Goal: Task Accomplishment & Management: Use online tool/utility

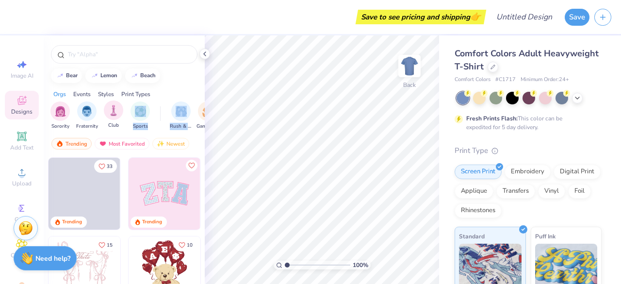
drag, startPoint x: 194, startPoint y: 121, endPoint x: 121, endPoint y: 122, distance: 72.8
click at [121, 122] on div "Sorority Fraternity Club Sports Rush & Bid Game Day Parent's Weekend PR & Gener…" at bounding box center [124, 117] width 161 height 36
click at [178, 80] on div "bear [GEOGRAPHIC_DATA]" at bounding box center [124, 75] width 161 height 15
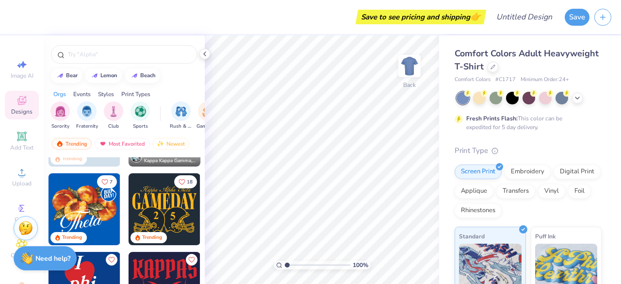
scroll to position [293, 0]
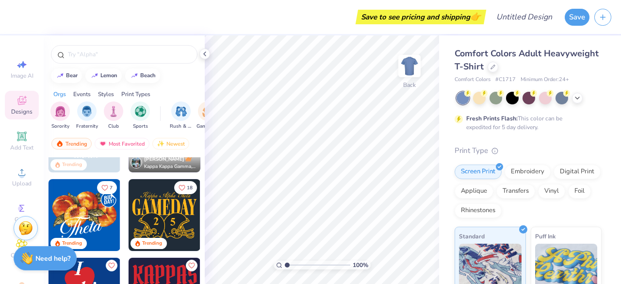
click at [183, 212] on img at bounding box center [165, 215] width 72 height 72
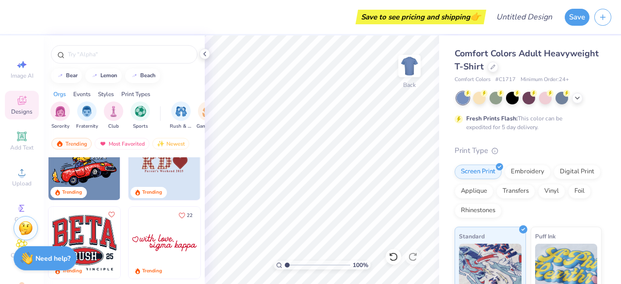
scroll to position [2122, 0]
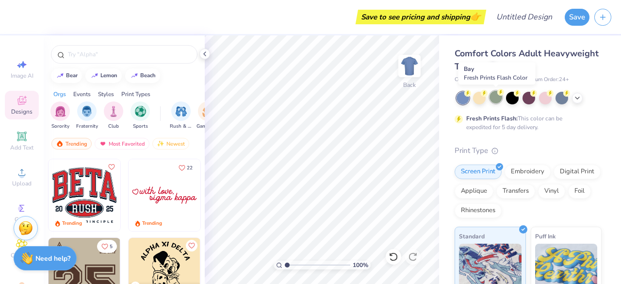
click at [495, 100] on div at bounding box center [496, 97] width 13 height 13
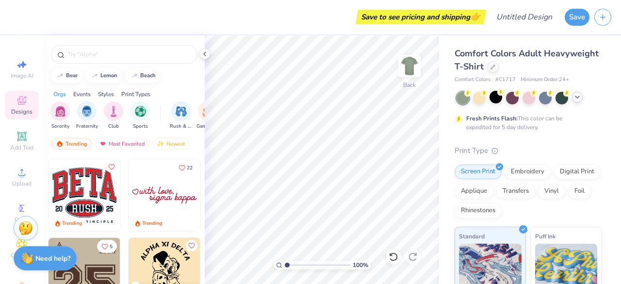
click at [577, 98] on polyline at bounding box center [578, 97] width 4 height 2
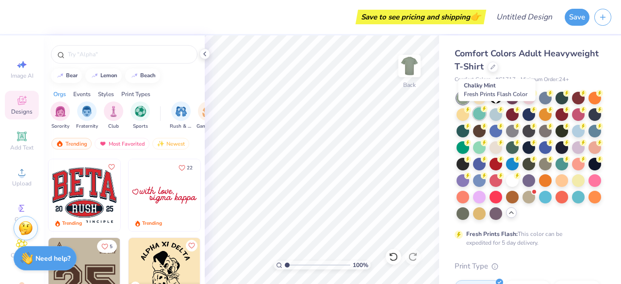
click at [486, 115] on div at bounding box center [479, 113] width 13 height 13
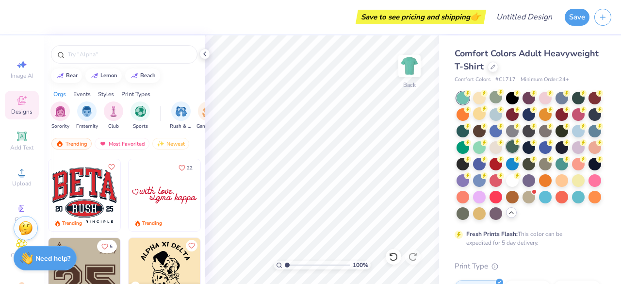
click at [519, 147] on div at bounding box center [512, 146] width 13 height 13
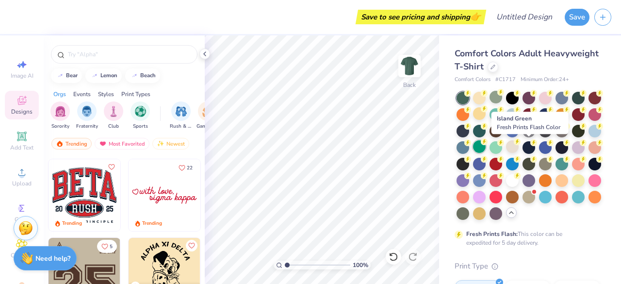
click at [486, 145] on div at bounding box center [479, 146] width 13 height 13
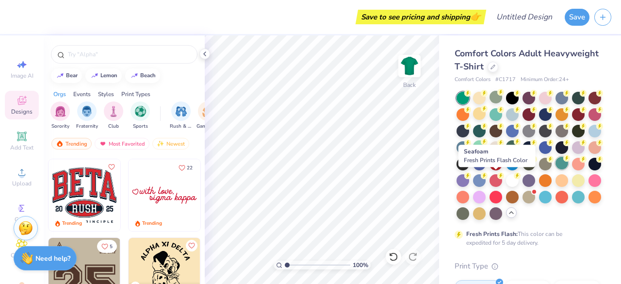
click at [556, 169] on div at bounding box center [562, 163] width 13 height 13
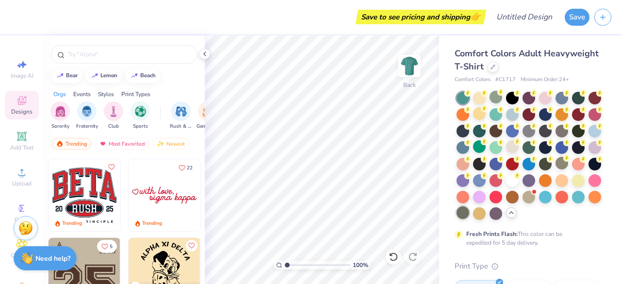
click at [469, 215] on div at bounding box center [463, 212] width 13 height 13
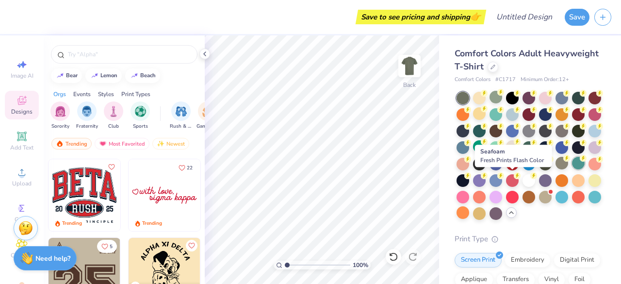
click at [572, 169] on div at bounding box center [578, 163] width 13 height 13
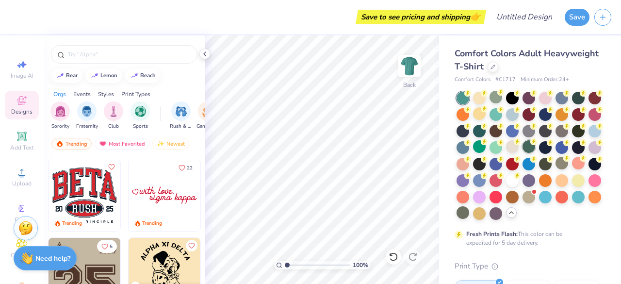
click at [535, 148] on div at bounding box center [529, 146] width 13 height 13
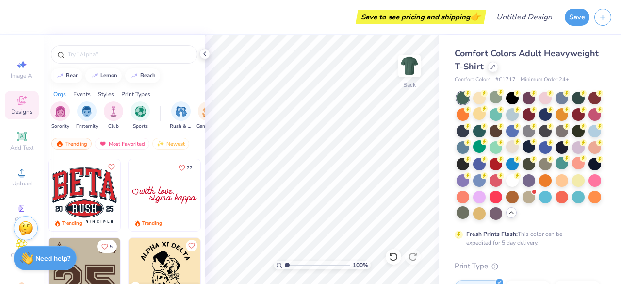
click at [79, 93] on div "Events" at bounding box center [81, 94] width 17 height 9
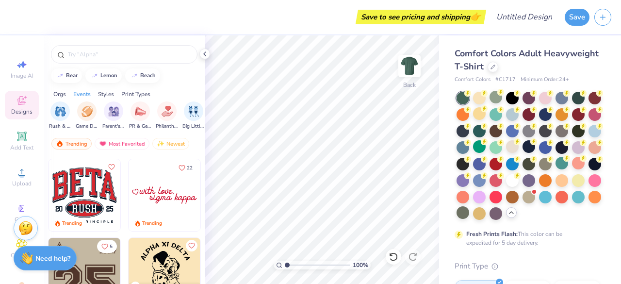
click at [103, 95] on div "Styles" at bounding box center [106, 94] width 16 height 9
click at [138, 91] on div "Print Types" at bounding box center [135, 94] width 29 height 9
click at [108, 92] on div "Styles" at bounding box center [106, 94] width 16 height 9
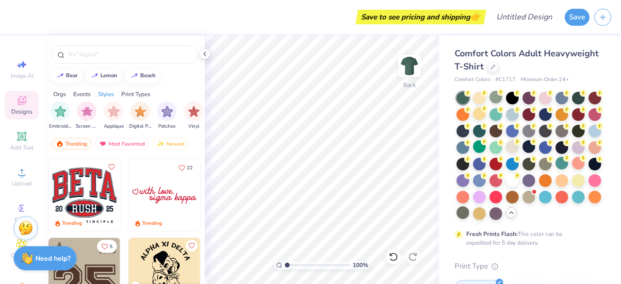
scroll to position [0, 509]
click at [142, 115] on img "filter for Y2K" at bounding box center [140, 110] width 11 height 11
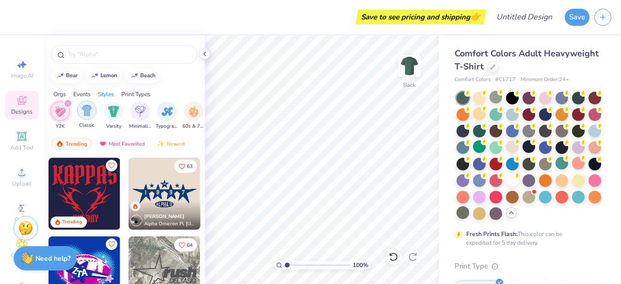
click at [86, 115] on img "filter for Classic" at bounding box center [87, 110] width 11 height 11
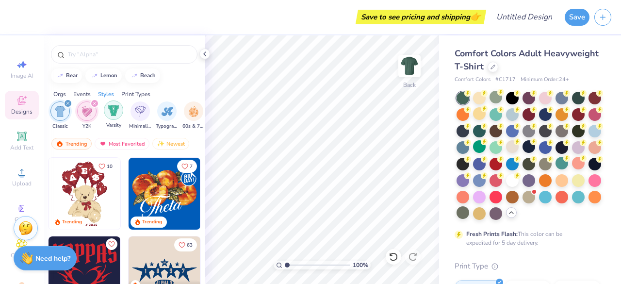
click at [112, 113] on img "filter for Varsity" at bounding box center [113, 110] width 11 height 11
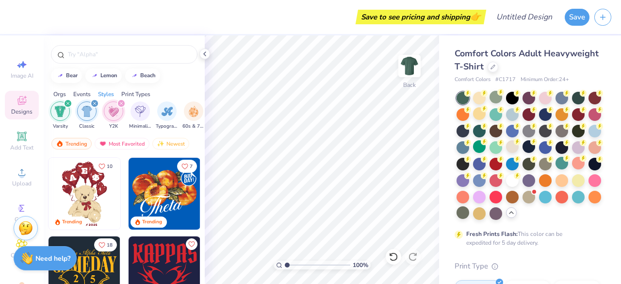
click at [94, 103] on icon "filter for Classic" at bounding box center [94, 103] width 3 height 3
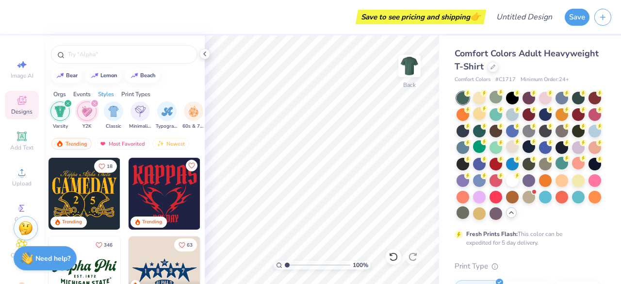
click at [66, 102] on icon "filter for Varsity" at bounding box center [68, 103] width 4 height 4
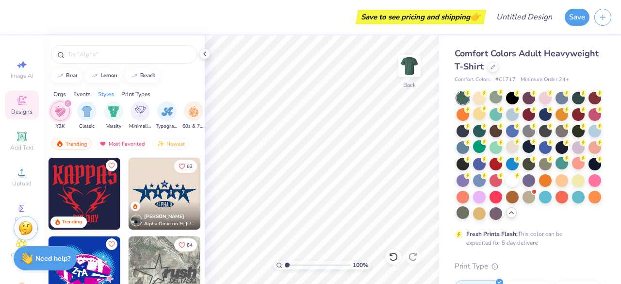
click at [69, 103] on icon "filter for Y2K" at bounding box center [68, 103] width 4 height 4
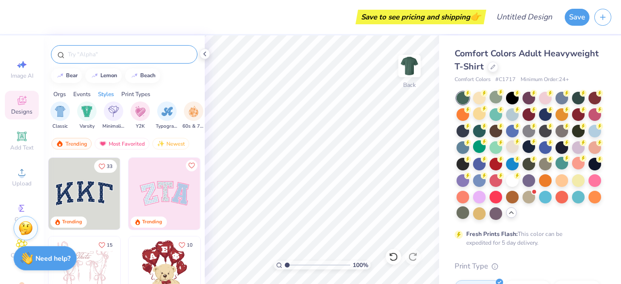
click at [81, 50] on input "text" at bounding box center [129, 55] width 124 height 10
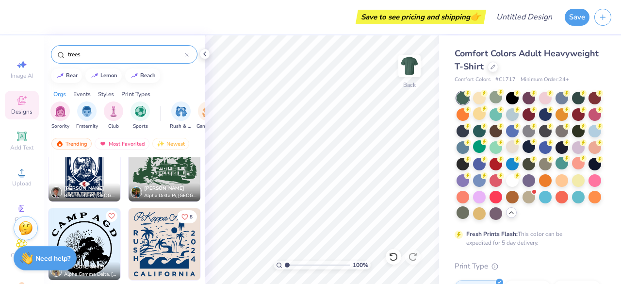
scroll to position [1208, 0]
type input "trees"
click at [173, 231] on img at bounding box center [165, 244] width 72 height 72
type input "9.53"
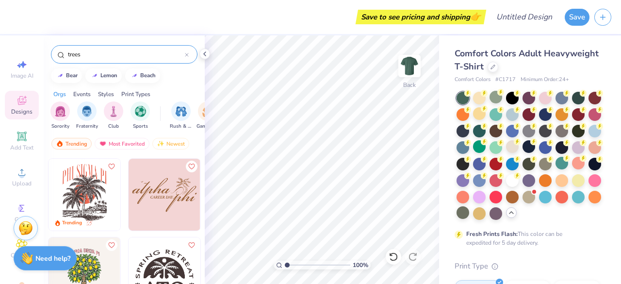
scroll to position [2121, 0]
click at [78, 193] on img at bounding box center [85, 196] width 72 height 72
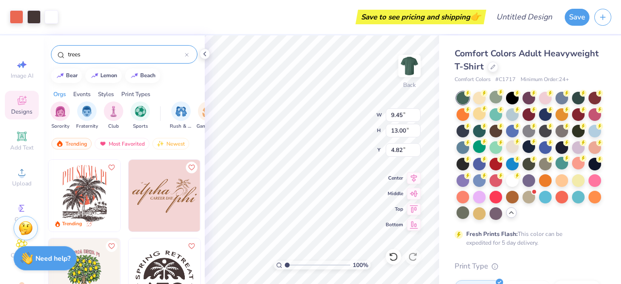
type input "4.82"
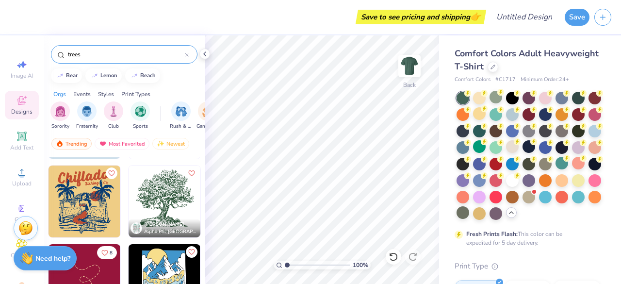
scroll to position [2511, 0]
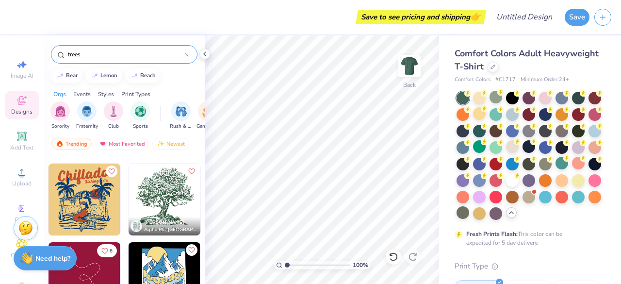
click at [154, 204] on img at bounding box center [165, 200] width 72 height 72
click at [496, 67] on icon at bounding box center [493, 66] width 5 height 5
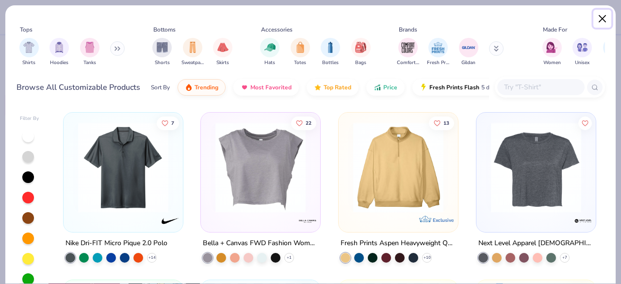
click at [602, 21] on button "Close" at bounding box center [603, 19] width 18 height 18
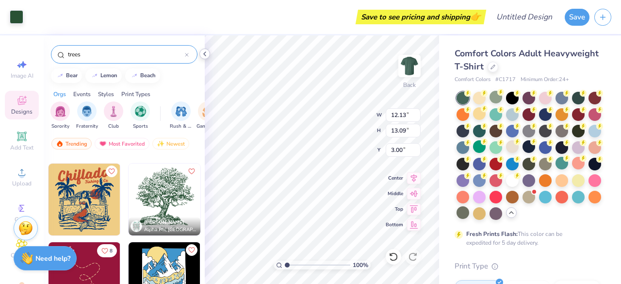
click at [205, 54] on icon at bounding box center [205, 54] width 8 height 8
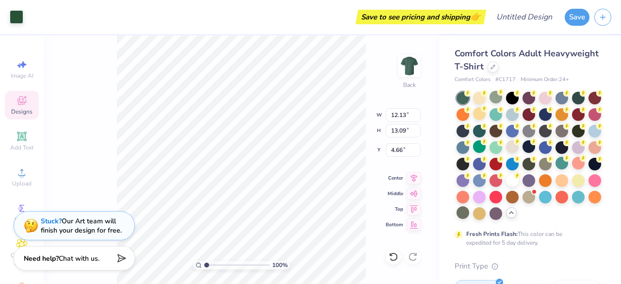
type input "4.66"
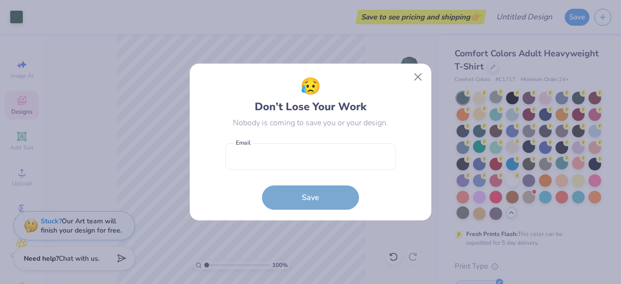
click at [237, 129] on body "Art colors Save to see pricing and shipping 👉 Design Title Save Image AI Design…" at bounding box center [310, 142] width 621 height 284
click at [420, 76] on button "Close" at bounding box center [418, 77] width 18 height 18
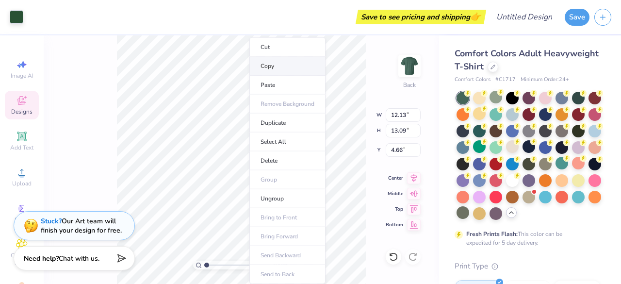
click at [295, 62] on li "Copy" at bounding box center [287, 66] width 76 height 19
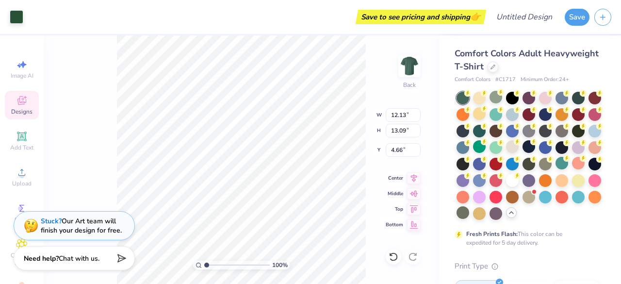
type input "4.98"
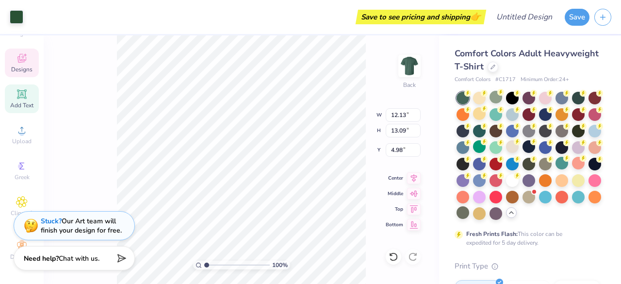
scroll to position [50, 0]
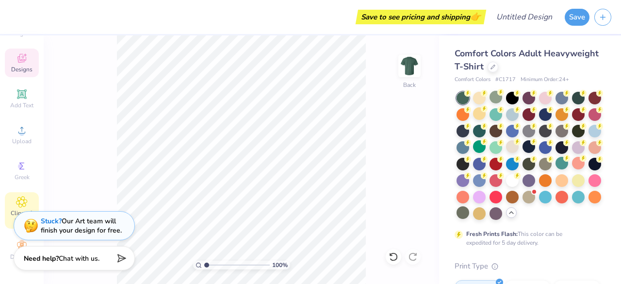
click at [21, 196] on icon at bounding box center [21, 202] width 11 height 12
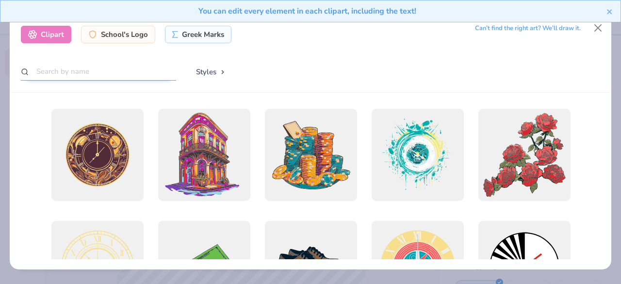
click at [123, 75] on input "text" at bounding box center [98, 72] width 155 height 18
type input "tree"
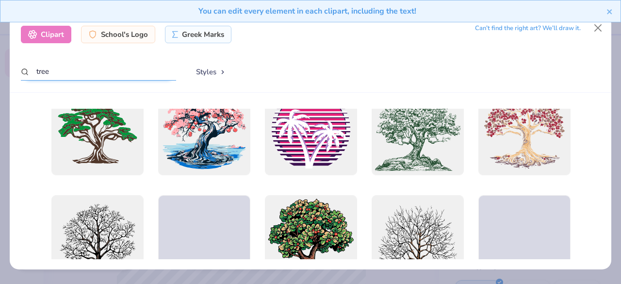
scroll to position [266, 0]
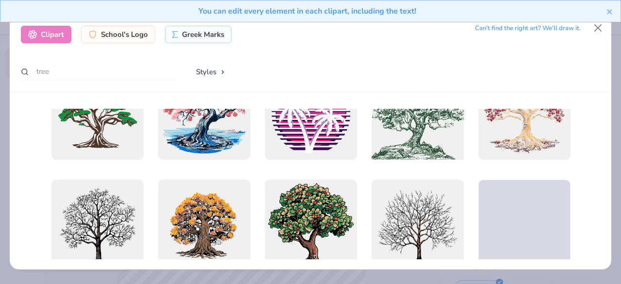
click at [404, 133] on div at bounding box center [417, 113] width 101 height 101
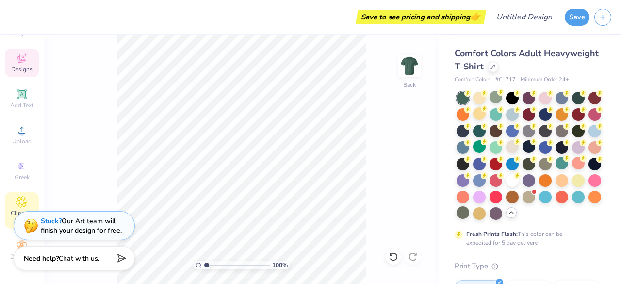
click at [6, 209] on span "Clipart & logos" at bounding box center [22, 217] width 34 height 16
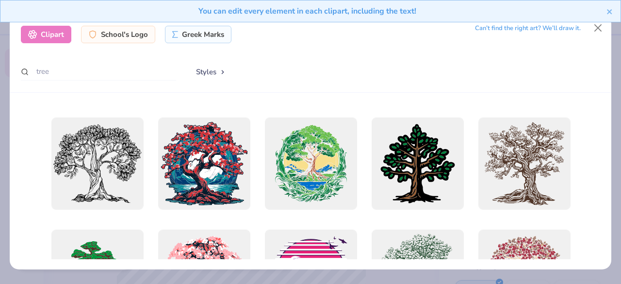
scroll to position [99, 0]
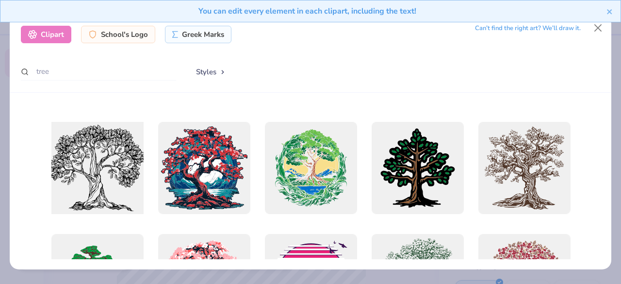
click at [92, 176] on div at bounding box center [97, 167] width 101 height 101
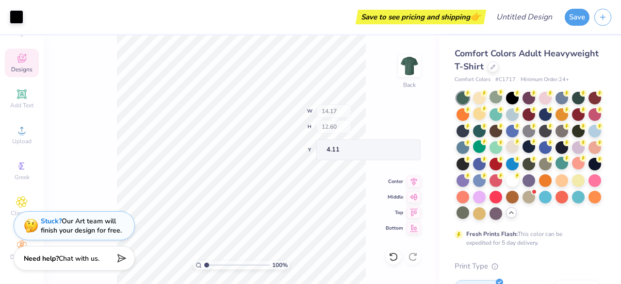
type input "4.11"
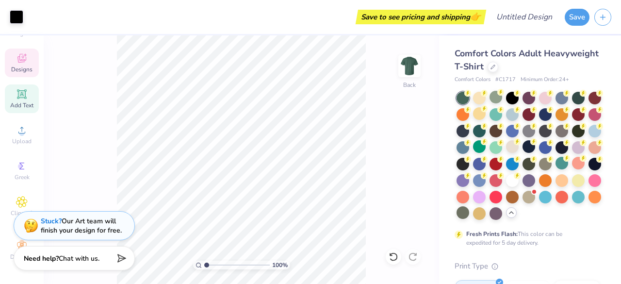
click at [17, 90] on icon at bounding box center [21, 93] width 9 height 9
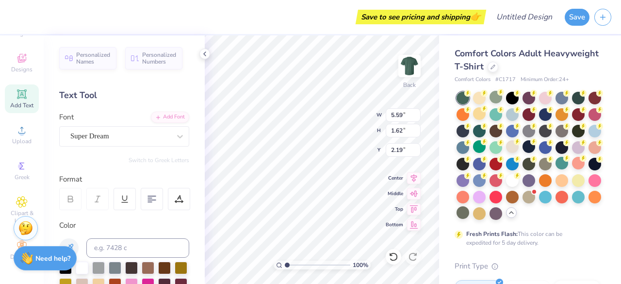
type input "2.19"
type textarea "T"
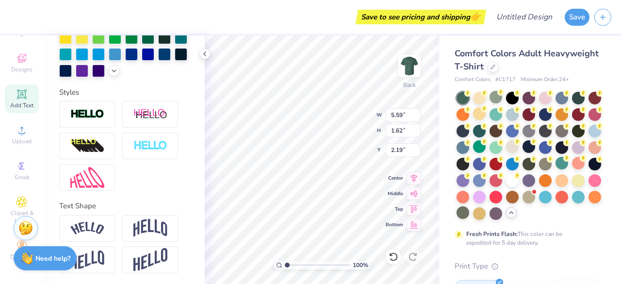
scroll to position [296, 0]
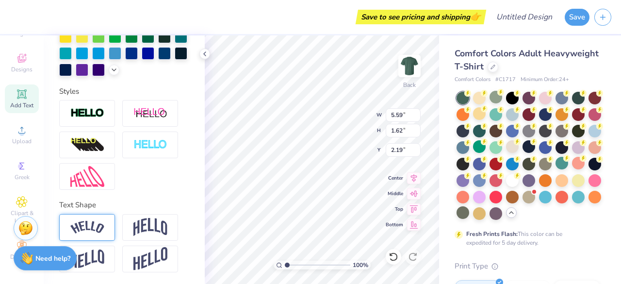
type textarea "AP Environmental"
click at [94, 231] on img at bounding box center [87, 227] width 34 height 13
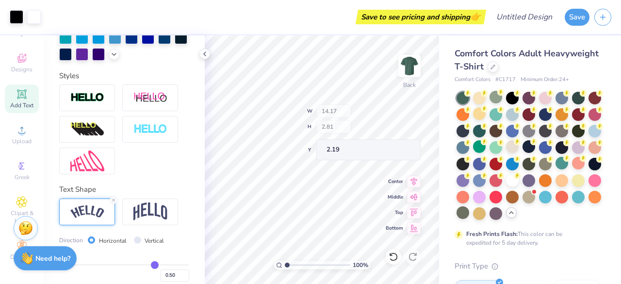
type input "14.17"
type input "2.81"
type input "1.59"
type input "2.70"
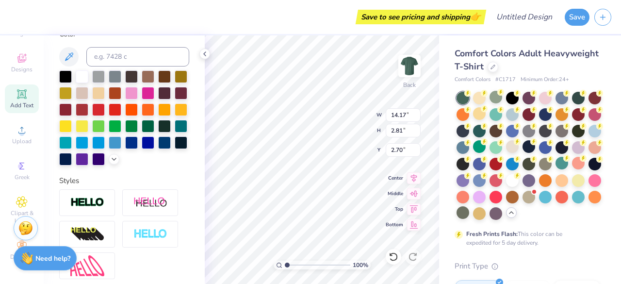
scroll to position [179, 0]
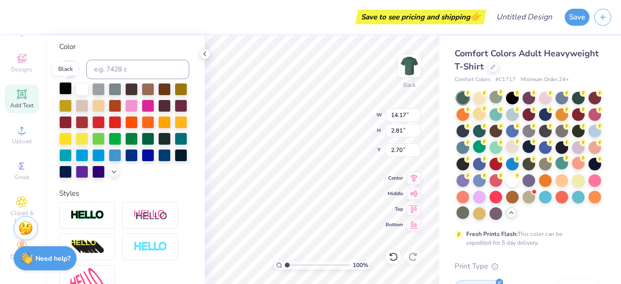
click at [64, 88] on div at bounding box center [65, 88] width 13 height 13
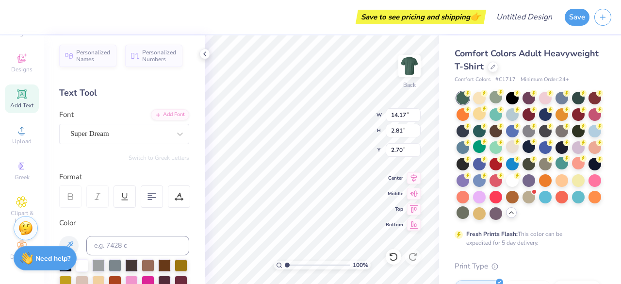
scroll to position [2, 0]
click at [158, 132] on div "Super Dream" at bounding box center [120, 134] width 102 height 15
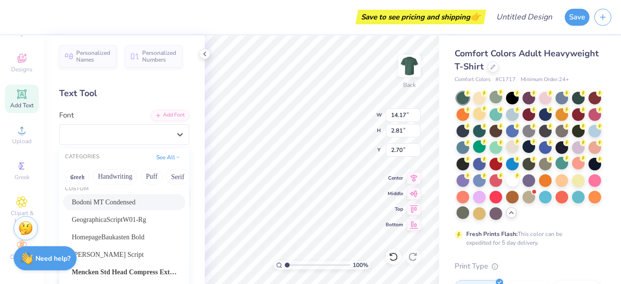
scroll to position [9, 0]
click at [118, 177] on button "Handwriting" at bounding box center [115, 177] width 45 height 16
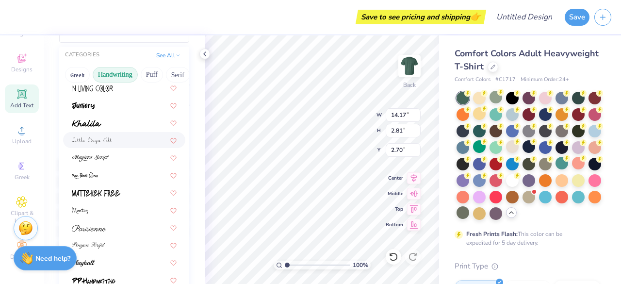
scroll to position [220, 0]
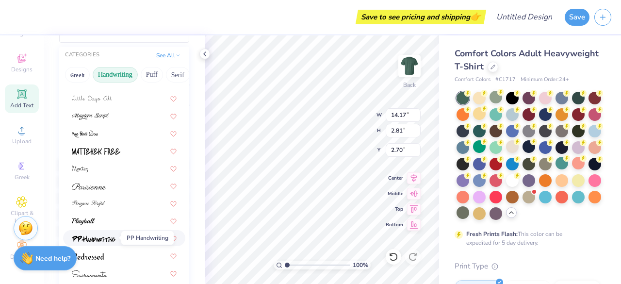
click at [115, 239] on img at bounding box center [94, 238] width 44 height 7
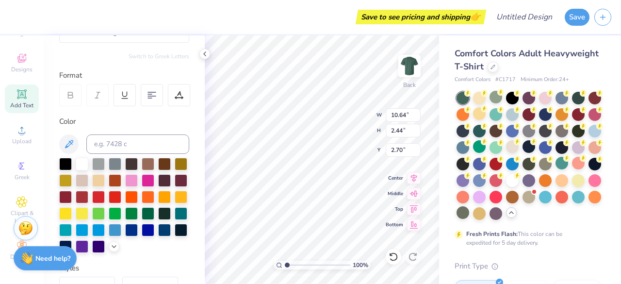
type input "10.64"
type input "2.44"
type input "2.89"
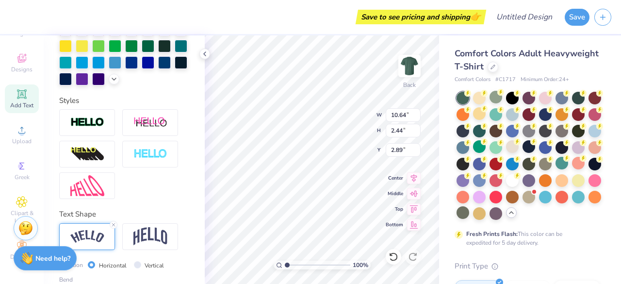
scroll to position [272, 0]
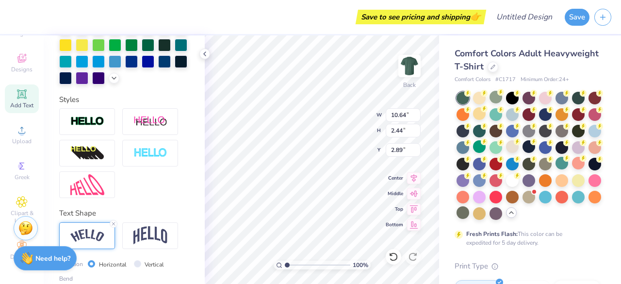
click at [168, 105] on div "Personalized Names Personalized Numbers Text Tool Add Font Font PP Handwriting …" at bounding box center [124, 159] width 161 height 249
type input "14.17"
type input "12.60"
type input "4.11"
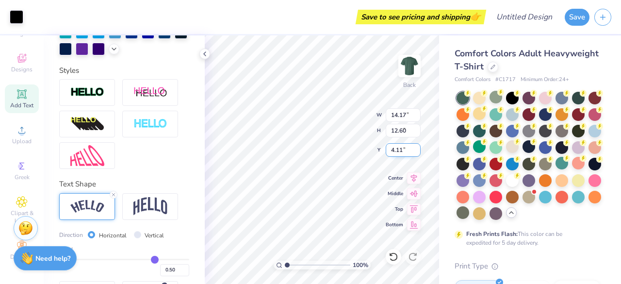
type input "10.64"
type input "2.44"
type input "2.89"
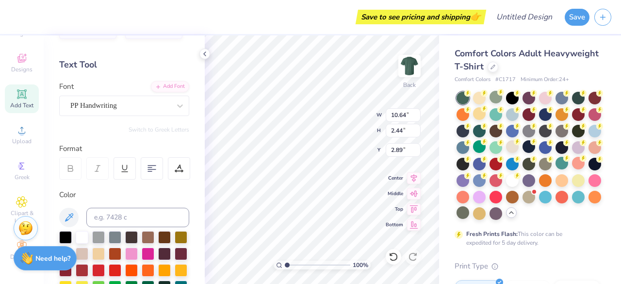
scroll to position [26, 0]
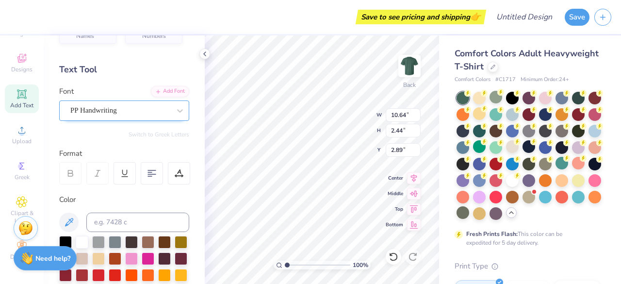
click at [157, 108] on div "PP Handwriting" at bounding box center [120, 110] width 102 height 15
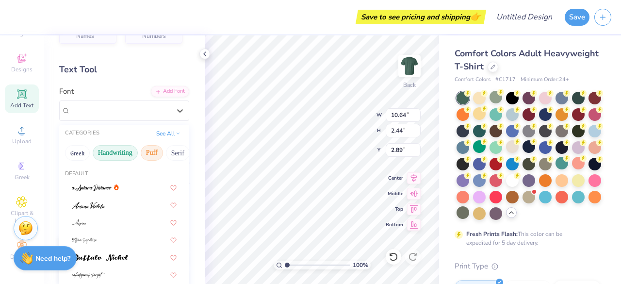
click at [155, 152] on button "Puff" at bounding box center [152, 153] width 22 height 16
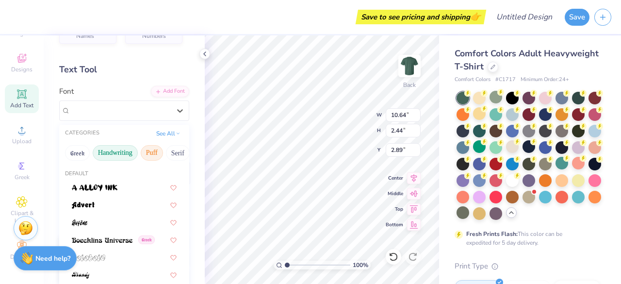
drag, startPoint x: 169, startPoint y: 150, endPoint x: 128, endPoint y: 150, distance: 40.8
click at [128, 150] on div "Greek Handwriting Puff Serif Bold Calligraphy Retro Sans Serif Minimal Fantasy …" at bounding box center [124, 152] width 130 height 21
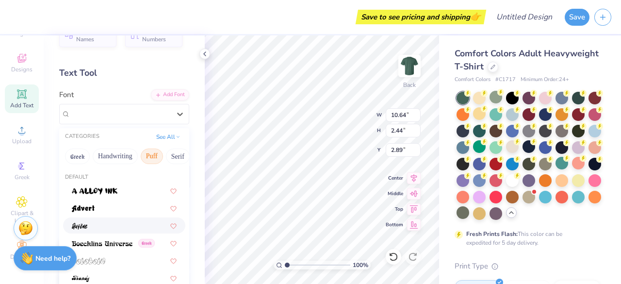
scroll to position [0, 0]
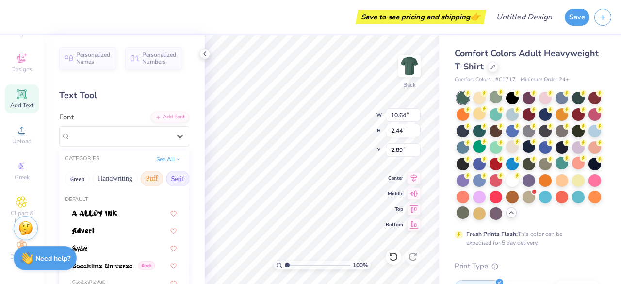
click at [172, 176] on button "Serif" at bounding box center [178, 179] width 24 height 16
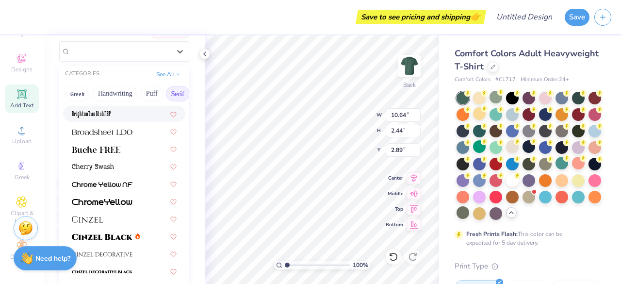
scroll to position [85, 0]
click at [99, 160] on div at bounding box center [124, 166] width 122 height 16
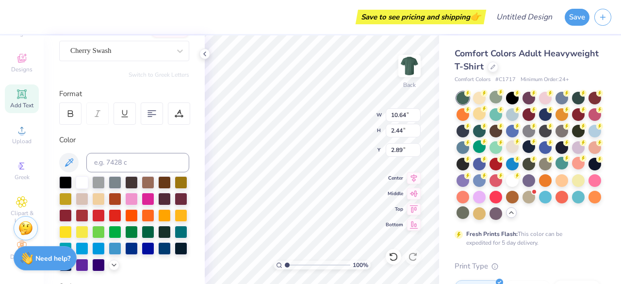
type input "14.17"
type input "2.89"
type input "2.66"
click at [145, 60] on div "Cherry Swash" at bounding box center [124, 51] width 130 height 20
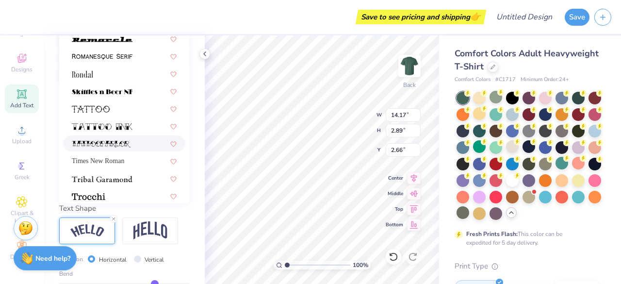
scroll to position [1112, 0]
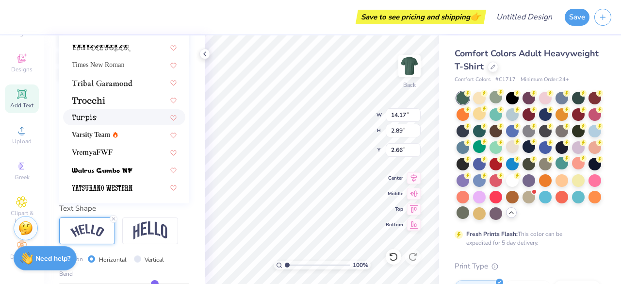
click at [101, 116] on div at bounding box center [124, 117] width 105 height 10
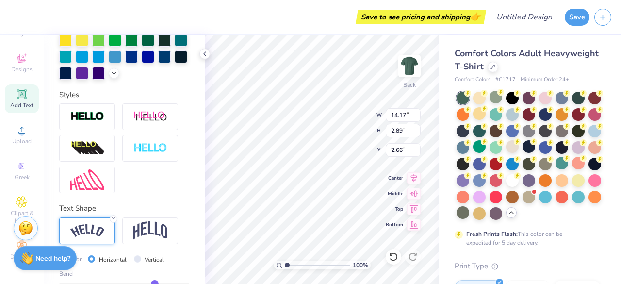
type input "13.80"
type input "2.78"
type input "2.72"
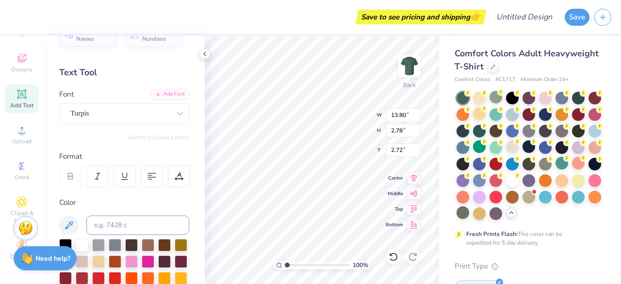
scroll to position [0, 0]
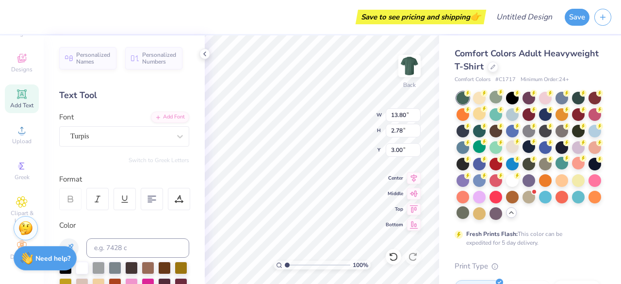
type input "3.00"
click at [169, 168] on div "Personalized Names Personalized Numbers Text Tool Add Font Font Turpis Switch t…" at bounding box center [124, 159] width 161 height 249
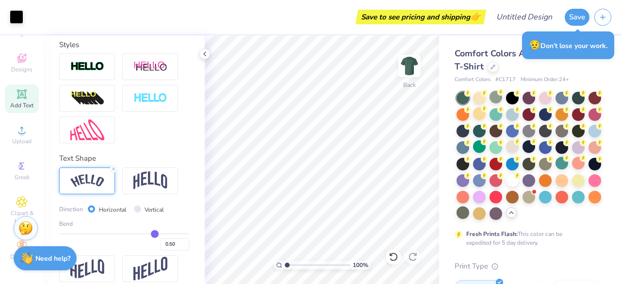
scroll to position [352, 0]
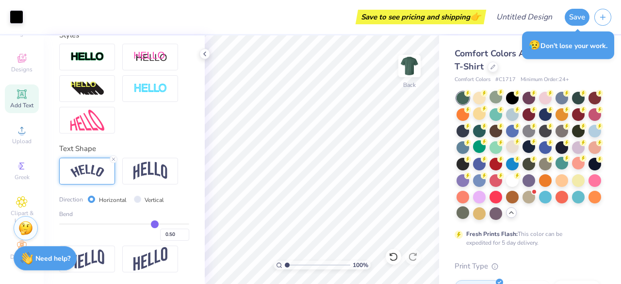
type input "0.51"
type input "0.52"
type input "0.53"
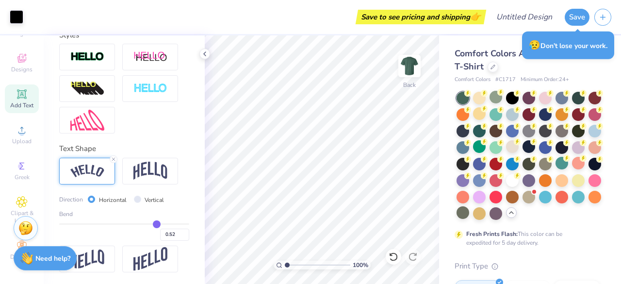
type input "0.53"
type input "0.54"
type input "0.55"
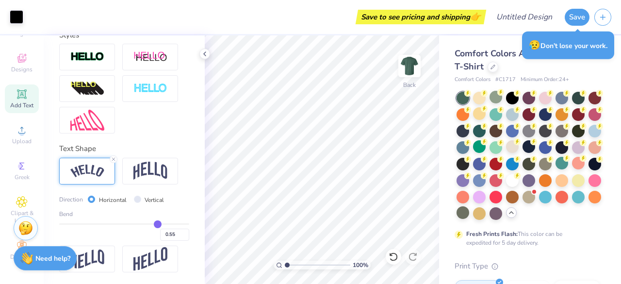
type input "0.56"
type input "0.57"
type input "0.58"
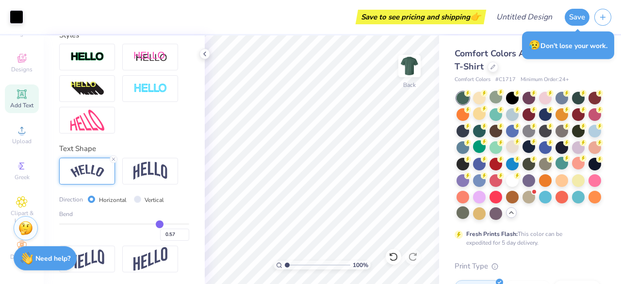
type input "0.58"
type input "0.59"
type input "0.6"
type input "0.60"
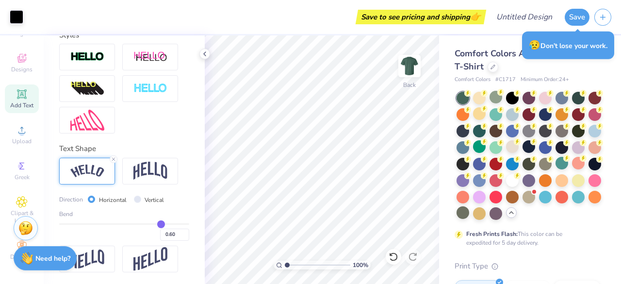
type input "0.61"
type input "0.62"
type input "0.63"
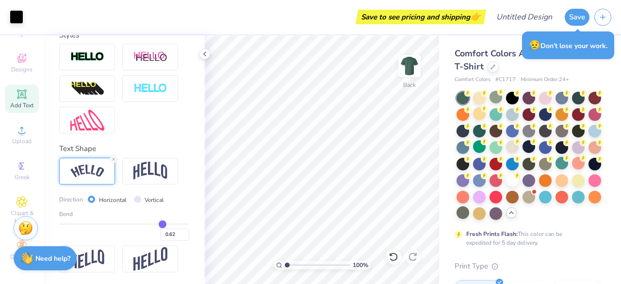
type input "0.63"
type input "0.65"
type input "0.66"
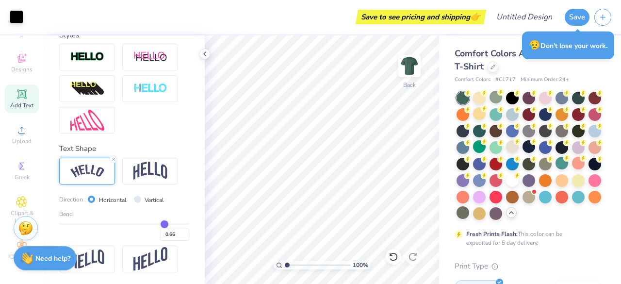
type input "0.67"
type input "0.68"
type input "0.69"
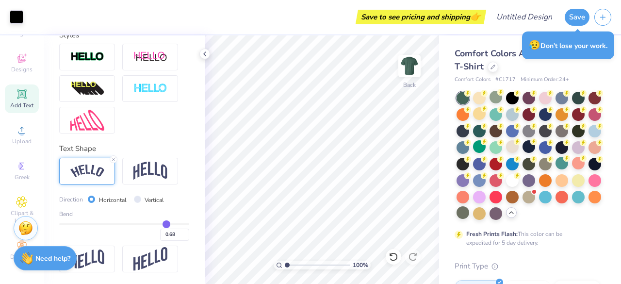
type input "0.69"
type input "0.7"
type input "0.70"
type input "0.71"
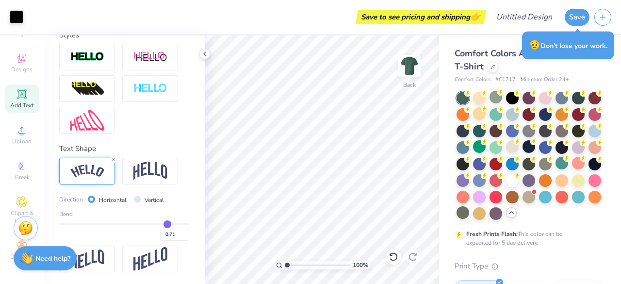
type input "0.72"
type input "0.73"
type input "0.74"
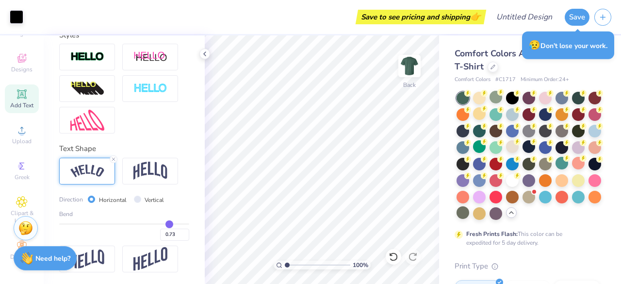
type input "0.74"
drag, startPoint x: 150, startPoint y: 222, endPoint x: 163, endPoint y: 221, distance: 13.2
click at [163, 223] on input "range" at bounding box center [124, 223] width 130 height 1
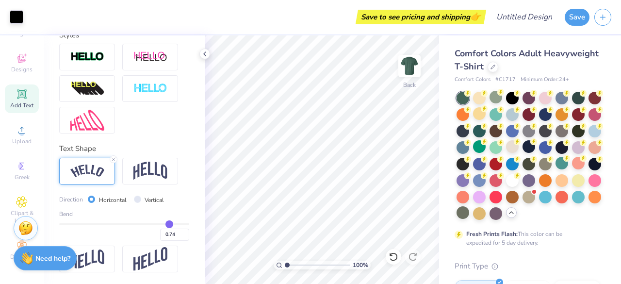
type input "0.73"
type input "0.72"
type input "0.71"
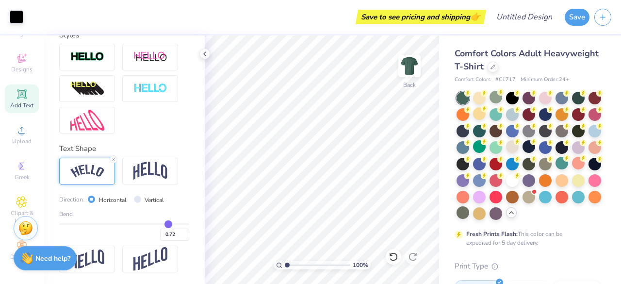
type input "0.71"
type input "0.7"
type input "0.70"
type input "0.69"
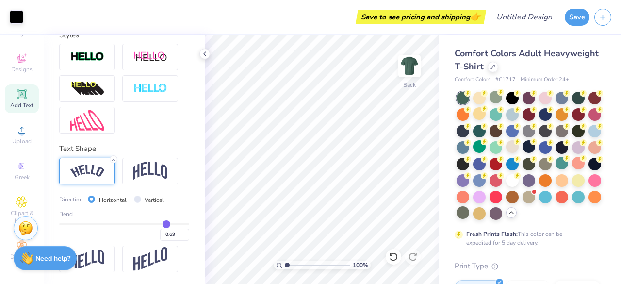
type input "0.68"
type input "0.67"
type input "0.66"
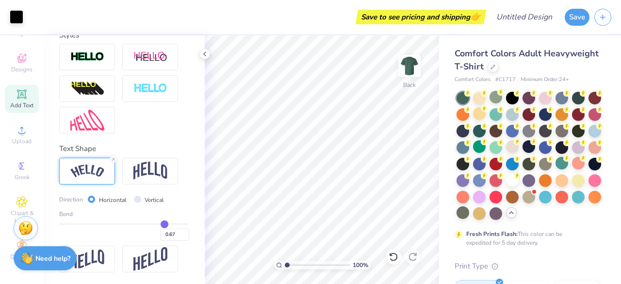
type input "0.66"
type input "0.52"
type input "0.51"
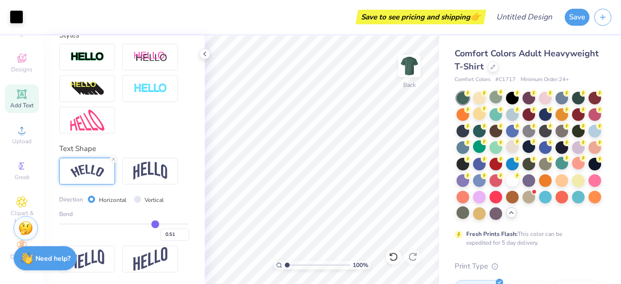
type input "0.5"
type input "0.50"
type input "0.49"
type input "0.66"
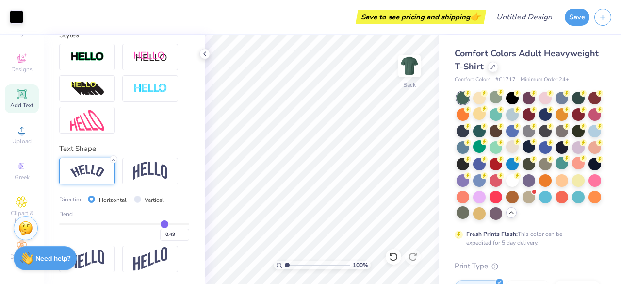
click at [158, 225] on input "range" at bounding box center [124, 223] width 130 height 1
type input "0.66"
click at [158, 225] on input "range" at bounding box center [124, 223] width 130 height 1
type input "0.54"
click at [151, 225] on input "range" at bounding box center [124, 223] width 130 height 1
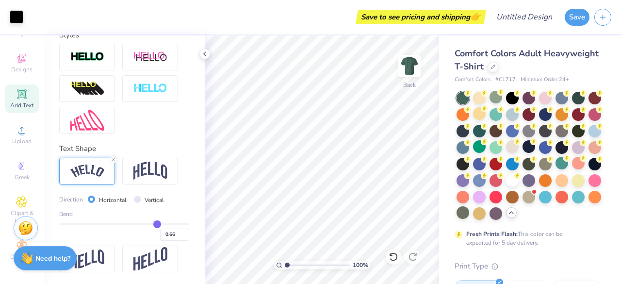
type input "0.54"
click at [165, 225] on div "0.54" at bounding box center [124, 231] width 130 height 17
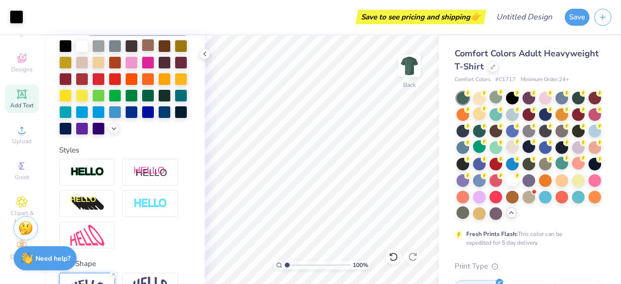
scroll to position [0, 0]
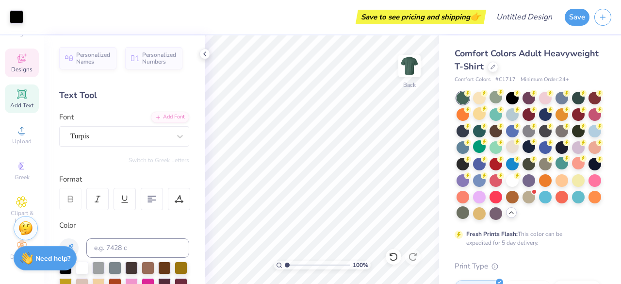
click at [17, 55] on icon at bounding box center [22, 58] width 12 height 12
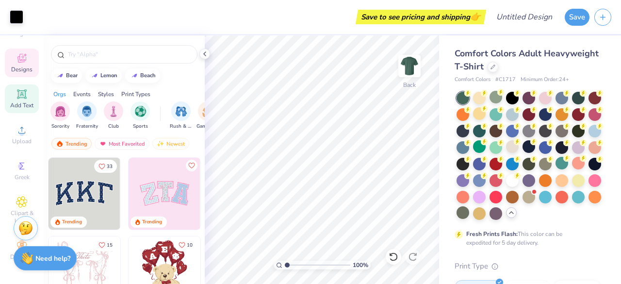
click at [20, 101] on span "Add Text" at bounding box center [21, 105] width 23 height 8
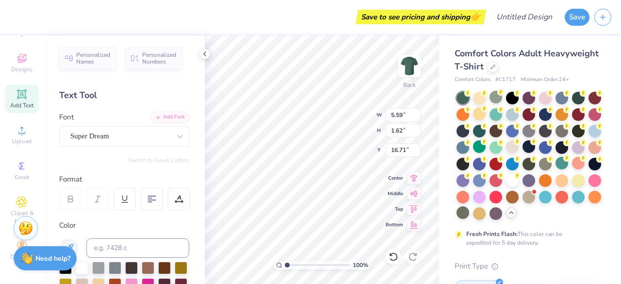
type input "16.71"
type textarea "[DATE]-[DATE]"
type input "13.90"
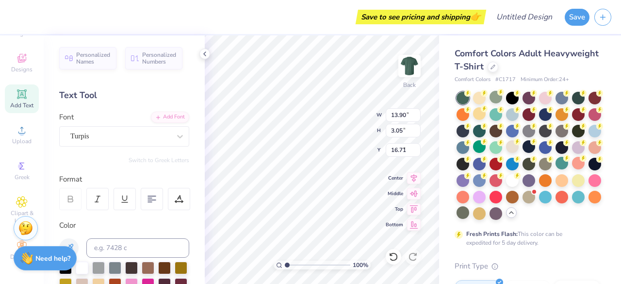
type input "3.05"
type input "2.86"
type input "12.02"
type input "1.63"
type input "16.71"
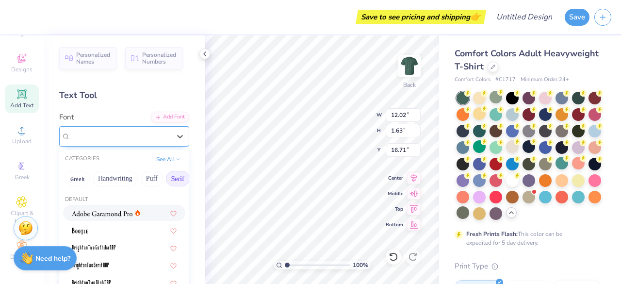
click at [143, 134] on div "Super Dream" at bounding box center [120, 136] width 102 height 15
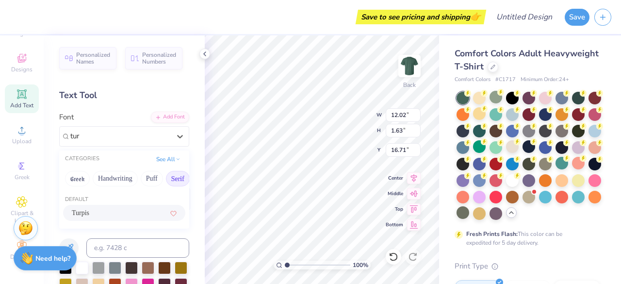
click at [110, 213] on div "Turpis" at bounding box center [124, 213] width 105 height 10
type input "tur"
type input "11.71"
type input "1.66"
type input "16.69"
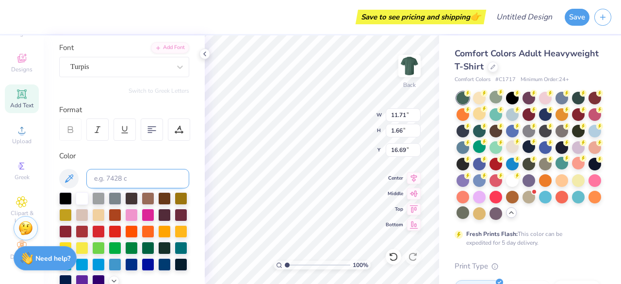
scroll to position [94, 0]
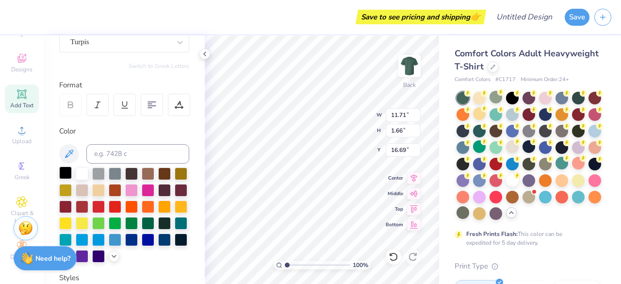
click at [66, 170] on div at bounding box center [65, 172] width 13 height 13
type input "7.59"
type input "1.08"
type input "14.17"
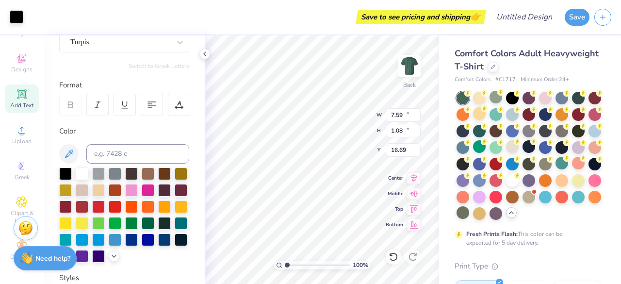
type input "12.60"
type input "4.11"
type input "16.71"
click at [23, 93] on div "Add Text" at bounding box center [22, 98] width 34 height 29
type input "14.17"
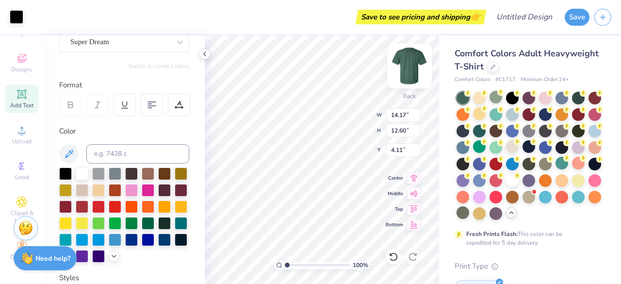
type input "12.60"
type input "4.11"
click at [409, 67] on img at bounding box center [409, 66] width 39 height 39
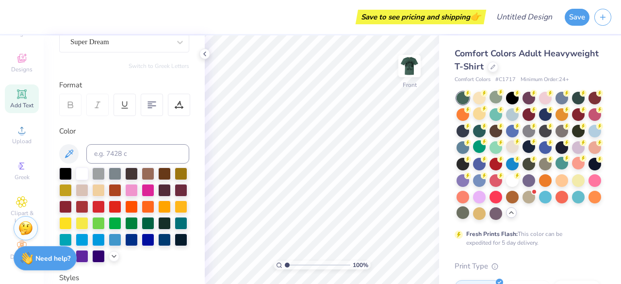
click at [19, 101] on span "Add Text" at bounding box center [21, 105] width 23 height 8
type textarea "w"
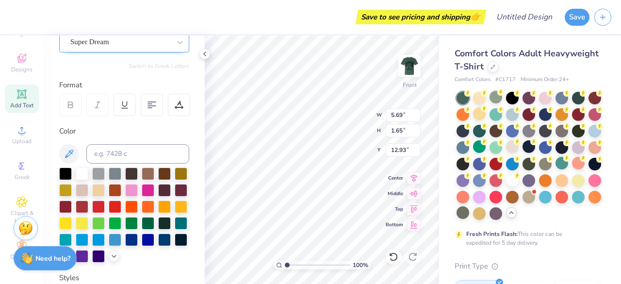
type textarea "[PERSON_NAME][GEOGRAPHIC_DATA]"
click at [116, 42] on div "Super Dream" at bounding box center [120, 41] width 102 height 15
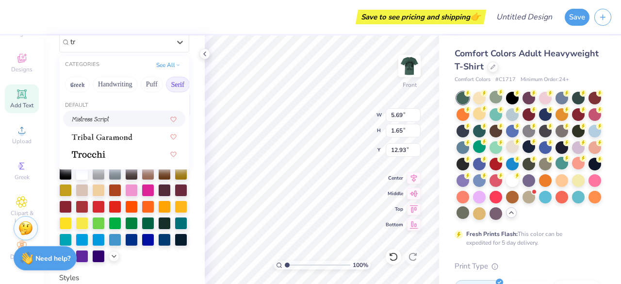
type input "t"
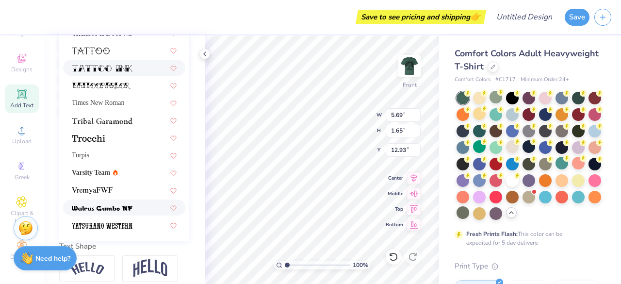
scroll to position [240, 0]
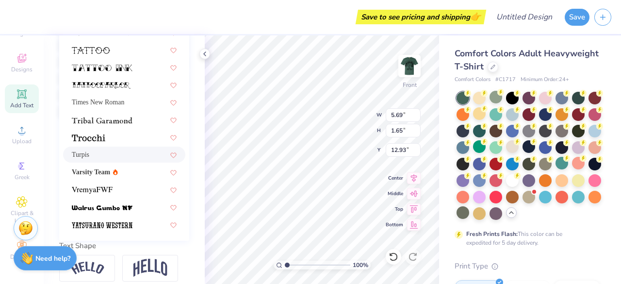
click at [100, 150] on div "Turpis" at bounding box center [124, 155] width 105 height 10
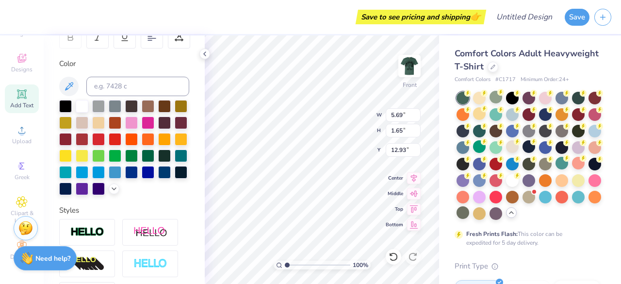
scroll to position [161, 0]
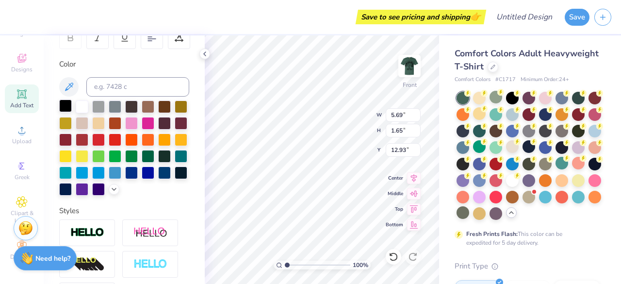
click at [62, 100] on div at bounding box center [65, 106] width 13 height 13
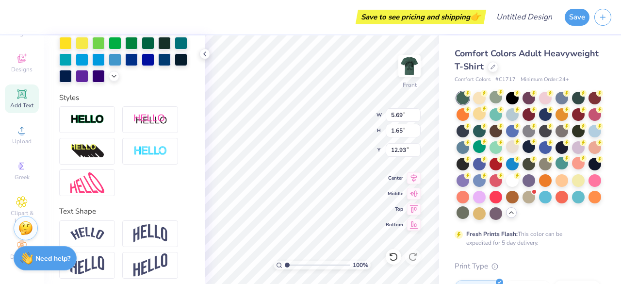
scroll to position [296, 0]
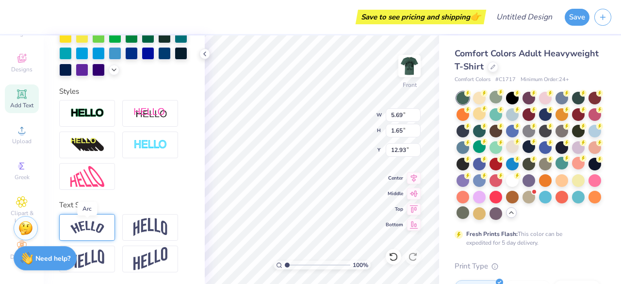
click at [102, 228] on img at bounding box center [87, 227] width 34 height 13
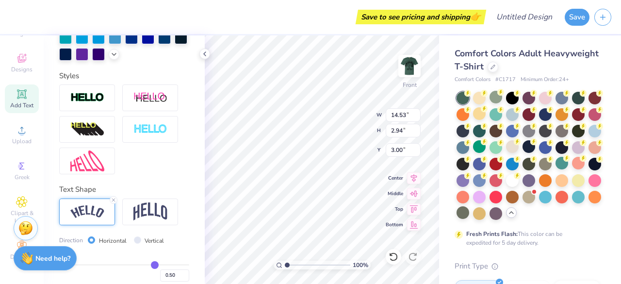
type input "3.00"
click at [415, 67] on img at bounding box center [409, 66] width 39 height 39
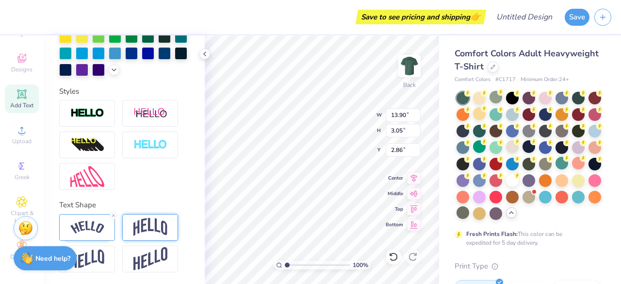
click at [155, 226] on img at bounding box center [150, 227] width 34 height 18
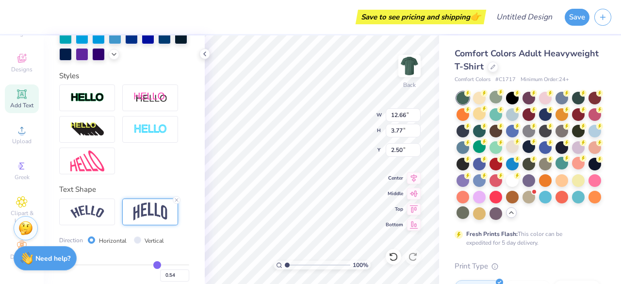
type input "12.66"
type input "3.77"
type input "2.50"
click at [90, 218] on img at bounding box center [87, 211] width 34 height 13
type input "13.90"
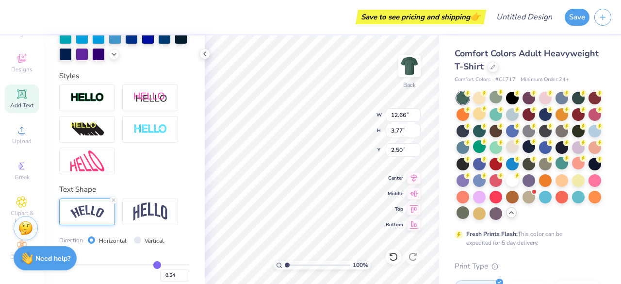
type input "3.05"
type input "2.86"
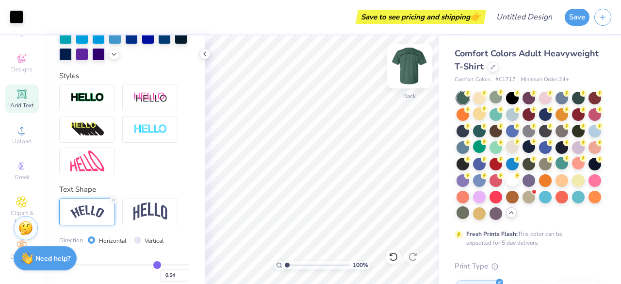
click at [412, 69] on img at bounding box center [409, 66] width 39 height 39
click at [409, 64] on img at bounding box center [409, 66] width 39 height 39
